Goal: Task Accomplishment & Management: Manage account settings

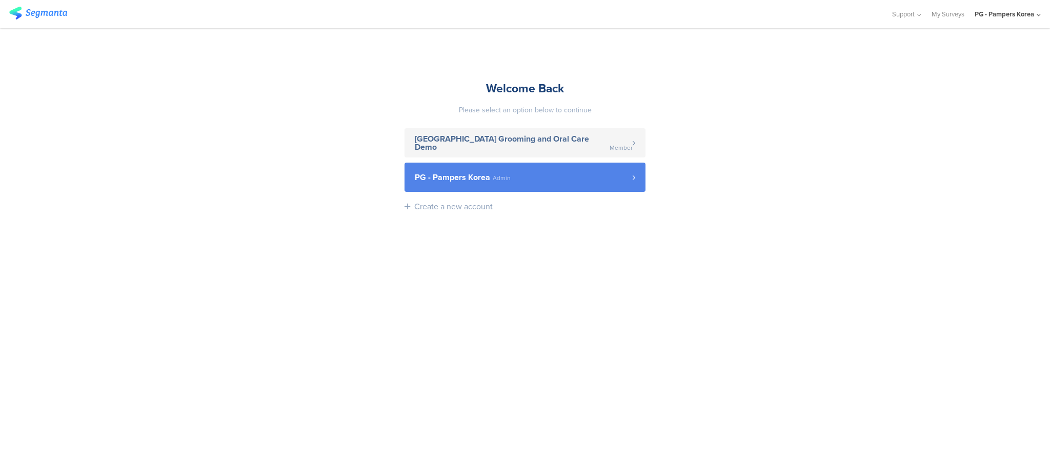
click at [565, 184] on link "PG - Pampers Korea Admin" at bounding box center [525, 177] width 241 height 29
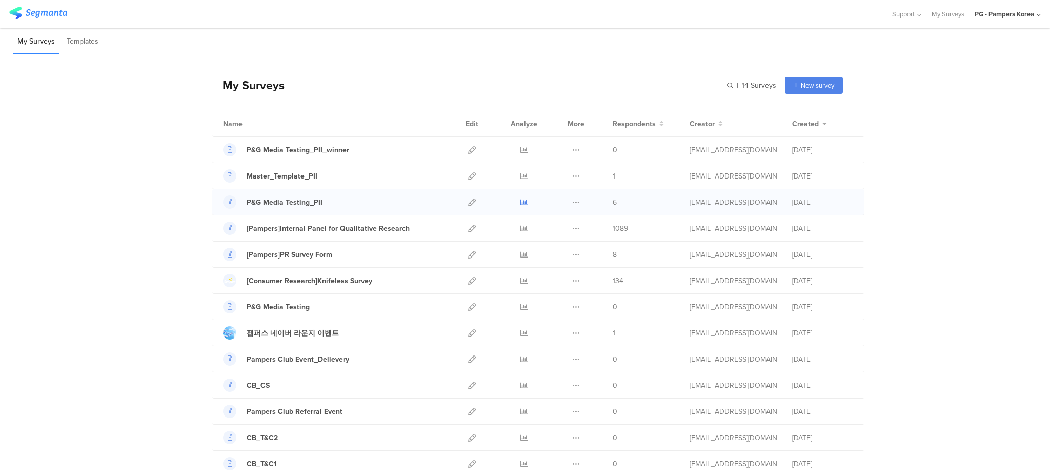
click at [521, 205] on icon at bounding box center [524, 202] width 8 height 8
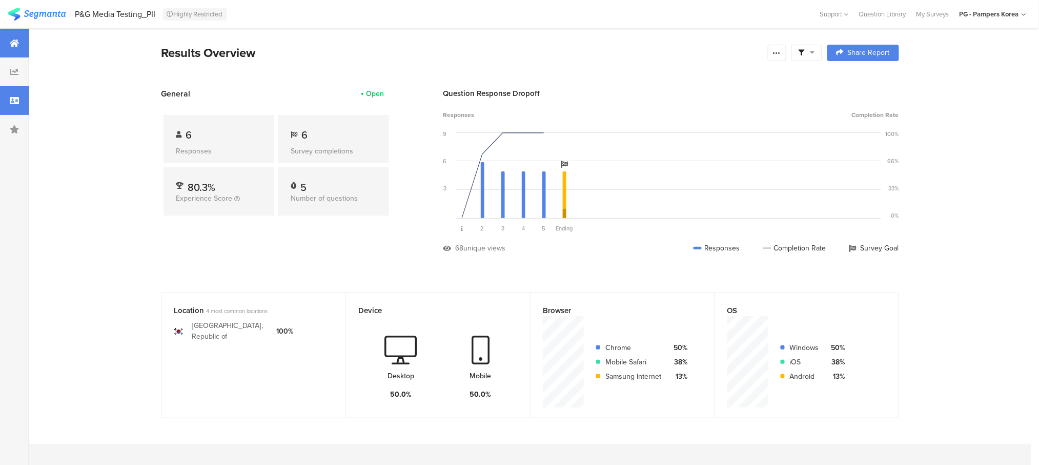
click at [12, 101] on icon at bounding box center [14, 100] width 9 height 8
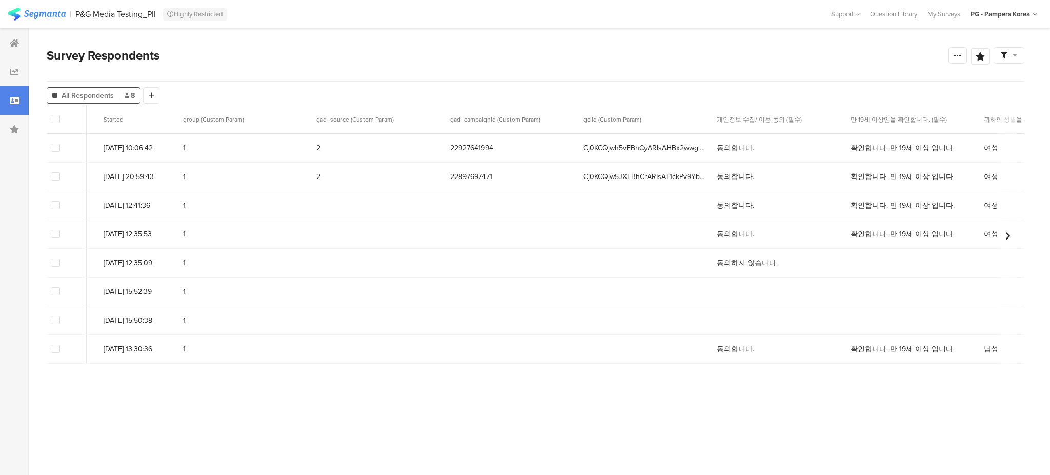
scroll to position [0, 144]
click at [58, 349] on span at bounding box center [56, 349] width 8 height 8
click at [60, 345] on input "checkbox" at bounding box center [60, 345] width 0 height 0
click at [57, 324] on span at bounding box center [56, 320] width 8 height 8
click at [60, 316] on input "checkbox" at bounding box center [60, 316] width 0 height 0
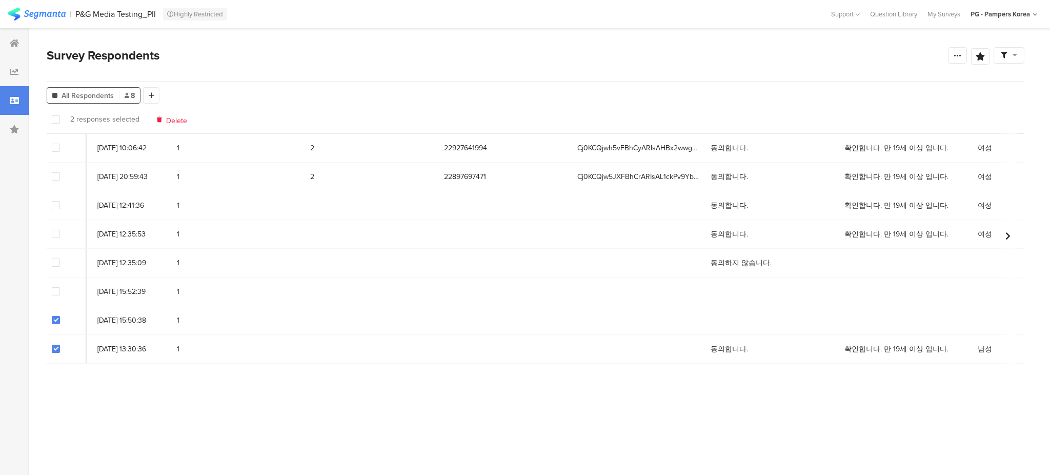
click at [53, 294] on span at bounding box center [56, 291] width 8 height 8
click at [60, 287] on input "checkbox" at bounding box center [60, 287] width 0 height 0
click at [169, 121] on span "Delete" at bounding box center [176, 119] width 21 height 8
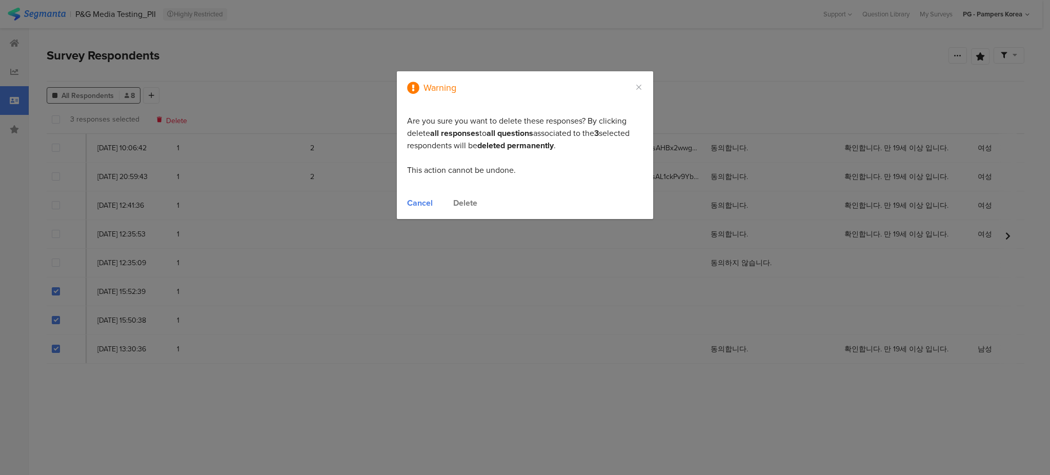
click at [462, 202] on div "Delete" at bounding box center [465, 203] width 24 height 12
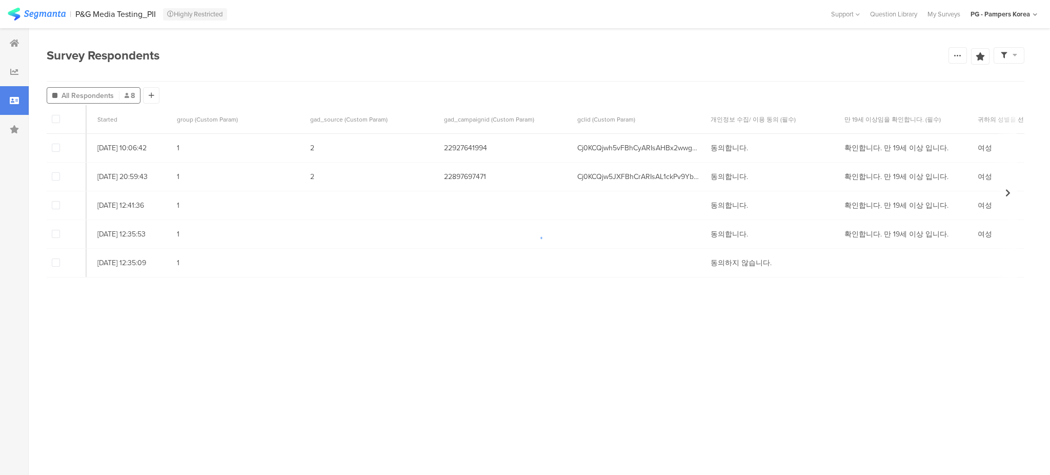
drag, startPoint x: 376, startPoint y: 294, endPoint x: 495, endPoint y: 286, distance: 119.8
click at [495, 286] on div at bounding box center [525, 237] width 1050 height 475
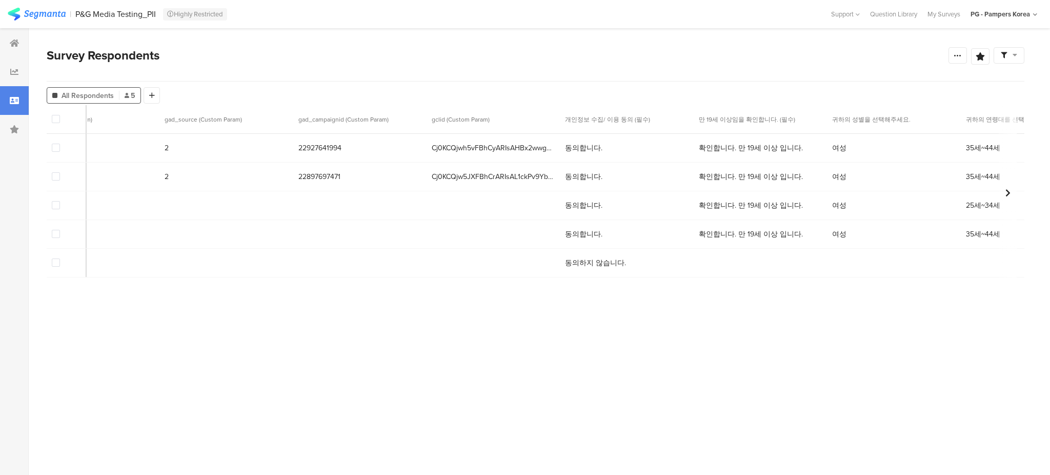
scroll to position [0, 285]
drag, startPoint x: 456, startPoint y: 293, endPoint x: 387, endPoint y: 349, distance: 88.7
click at [387, 349] on section "Response ID Started group (Custom Param) gad_source (Custom Param) gad_campaign…" at bounding box center [536, 278] width 978 height 347
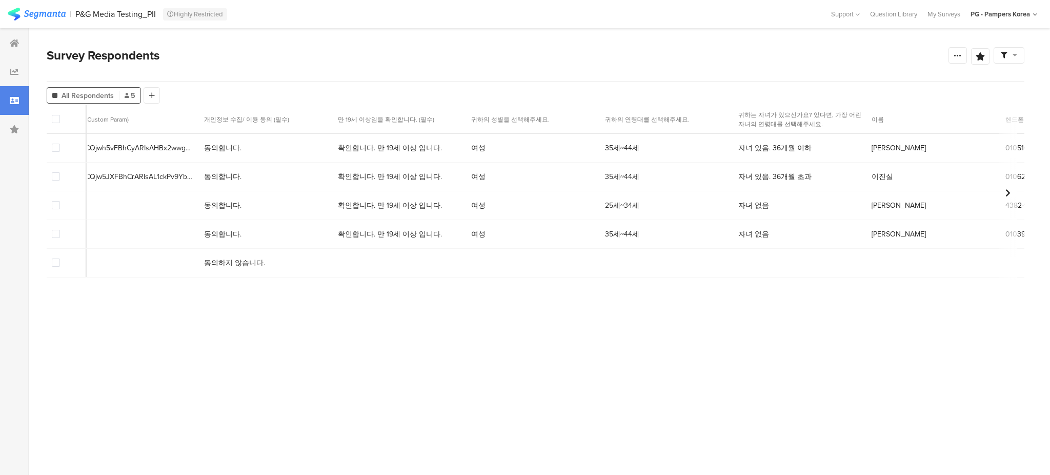
scroll to position [0, 705]
